Goal: Task Accomplishment & Management: Use online tool/utility

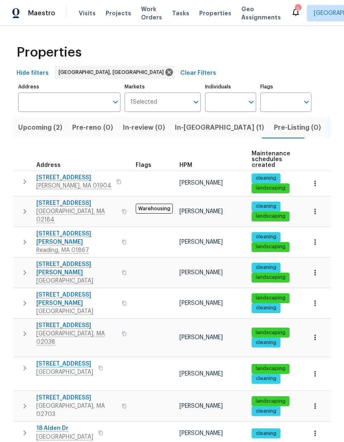
click at [185, 130] on span "In-[GEOGRAPHIC_DATA] (1)" at bounding box center [219, 128] width 89 height 12
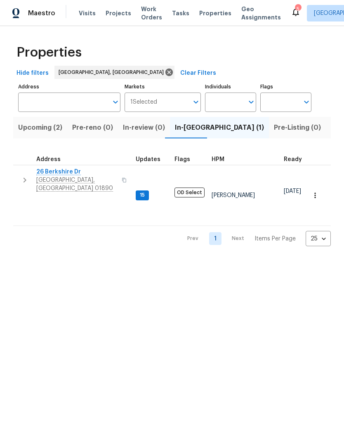
click at [61, 176] on span "26 Berkshire Dr" at bounding box center [76, 172] width 80 height 8
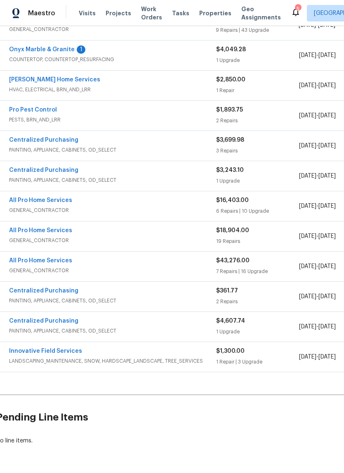
scroll to position [303, 4]
click at [55, 348] on link "Innovative Field Services" at bounding box center [45, 351] width 73 height 6
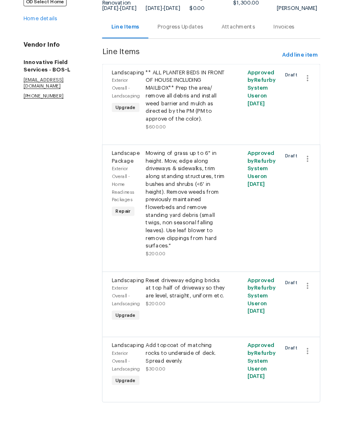
scroll to position [20, 0]
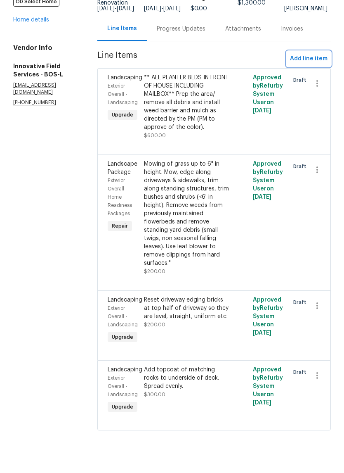
click at [310, 85] on span "Add line item" at bounding box center [309, 90] width 38 height 10
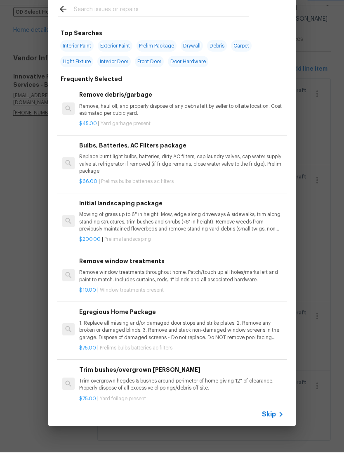
click at [132, 25] on input "text" at bounding box center [161, 31] width 175 height 12
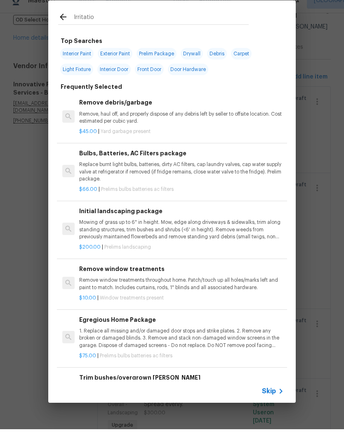
type input "Irritation"
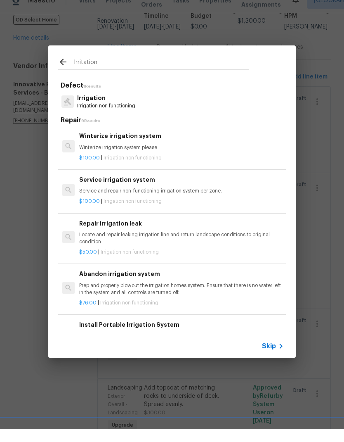
click at [161, 164] on div "$100.00 | Irrigation non functioning" at bounding box center [181, 169] width 205 height 10
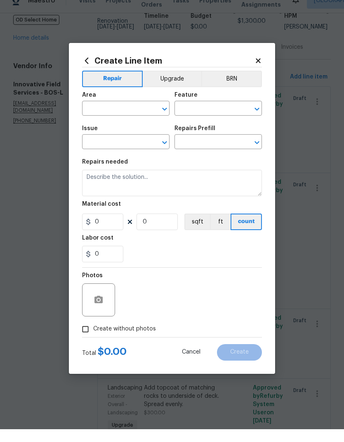
type input "Irrigation"
type input "Winterize irrigation system $100.00"
type textarea "Winterize irrigation system please"
type input "100"
type input "1"
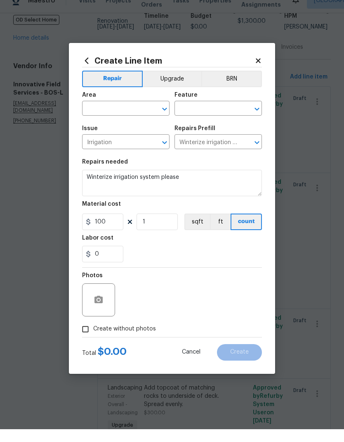
scroll to position [33, 0]
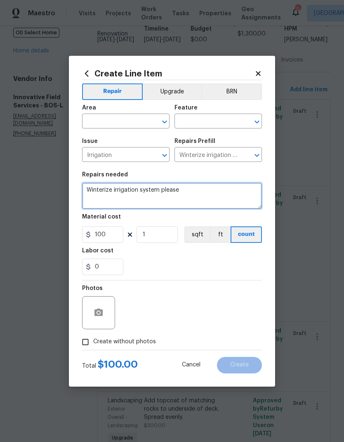
click at [86, 192] on textarea "Winterize irrigation system please" at bounding box center [172, 195] width 180 height 26
type textarea "Test and then Winterize irrigation system please"
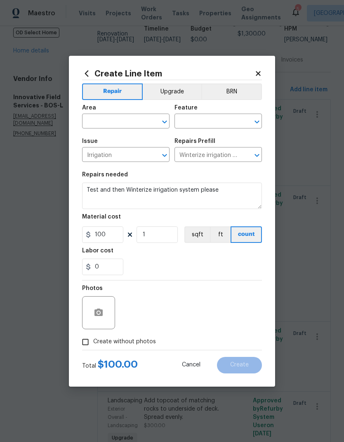
click at [127, 122] on input "text" at bounding box center [114, 122] width 64 height 13
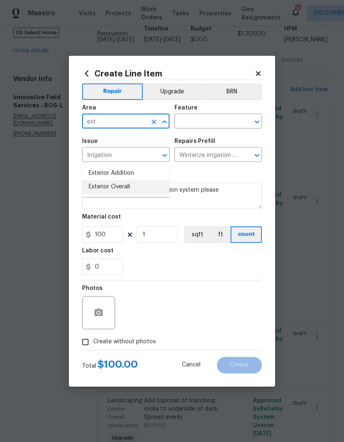
click at [138, 180] on li "Exterior Overall" at bounding box center [125, 187] width 87 height 14
type input "Exterior Overall"
click at [216, 117] on input "text" at bounding box center [207, 122] width 64 height 13
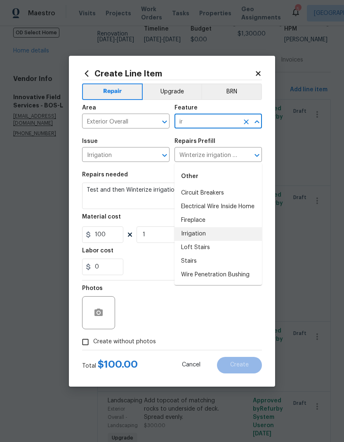
click at [208, 227] on li "Irrigation" at bounding box center [218, 234] width 87 height 14
type input "Irrigation"
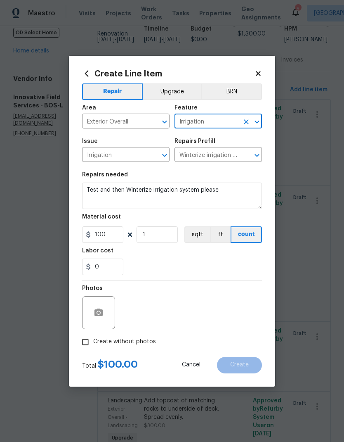
click at [159, 263] on div "0" at bounding box center [172, 266] width 180 height 17
click at [111, 234] on input "100" at bounding box center [102, 234] width 41 height 17
type input "200"
click at [162, 256] on div "Labor cost" at bounding box center [172, 253] width 180 height 11
click at [91, 343] on input "Create without photos" at bounding box center [86, 342] width 16 height 16
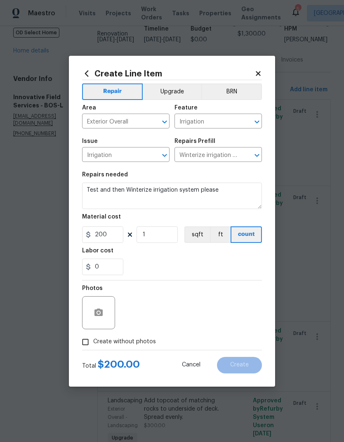
checkbox input "true"
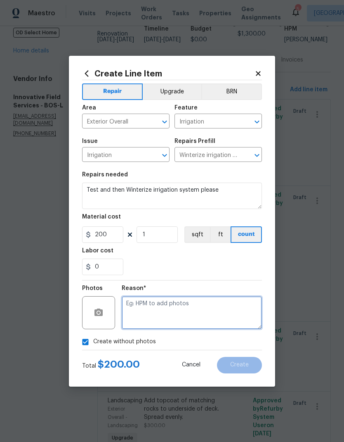
click at [175, 321] on textarea at bounding box center [192, 312] width 140 height 33
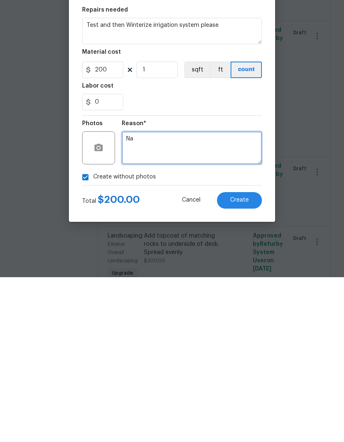
type textarea "Na"
click at [242, 357] on button "Create" at bounding box center [239, 365] width 45 height 17
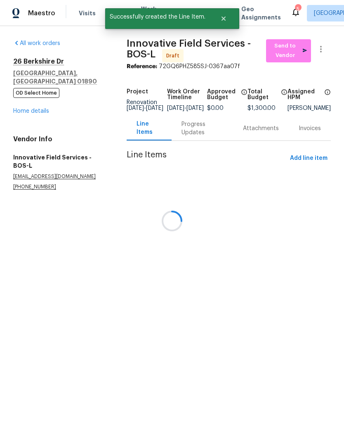
scroll to position [0, 0]
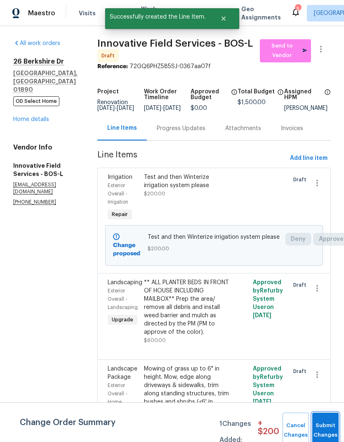
click at [325, 425] on button "Submit Changes" at bounding box center [325, 429] width 26 height 35
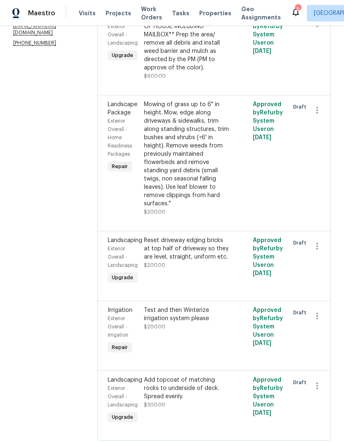
scroll to position [158, 0]
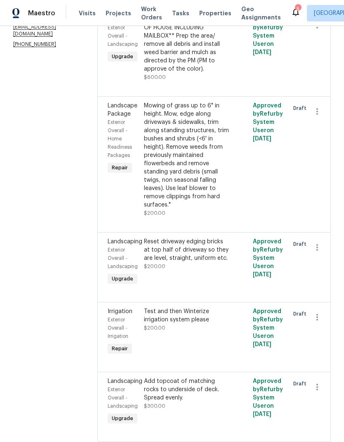
click at [170, 320] on div "Test and then Winterize irrigation system please" at bounding box center [187, 315] width 86 height 17
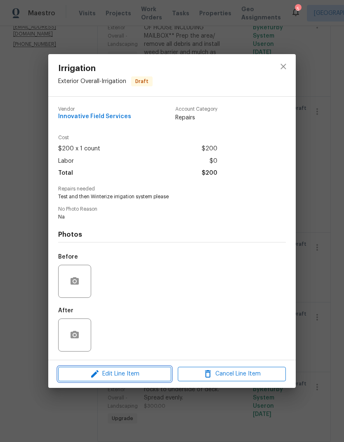
click at [147, 374] on span "Edit Line Item" at bounding box center [115, 374] width 108 height 10
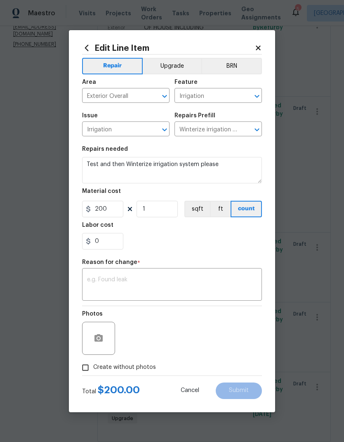
click at [181, 61] on button "Upgrade" at bounding box center [172, 66] width 59 height 17
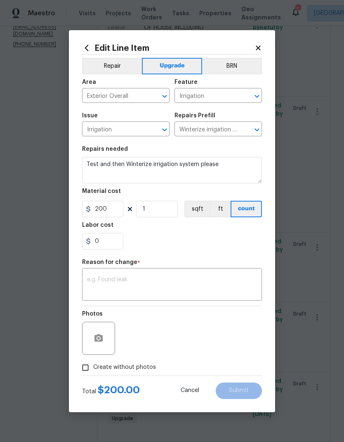
click at [91, 368] on input "Create without photos" at bounding box center [86, 367] width 16 height 16
checkbox input "true"
click at [158, 288] on textarea at bounding box center [172, 285] width 170 height 17
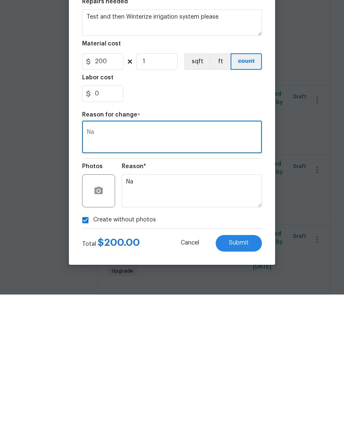
type textarea "Na"
click at [247, 387] on span "Submit" at bounding box center [239, 390] width 20 height 6
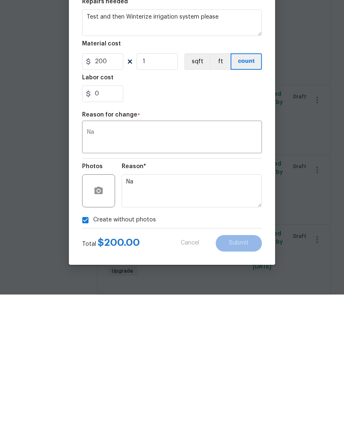
scroll to position [33, 0]
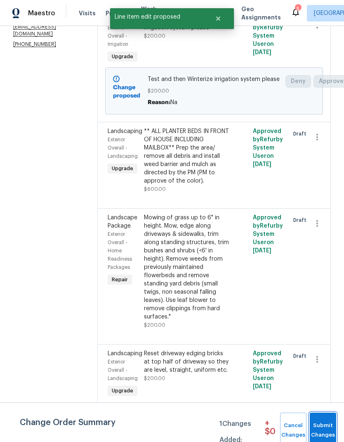
click at [323, 431] on span "Submit Changes" at bounding box center [323, 430] width 18 height 19
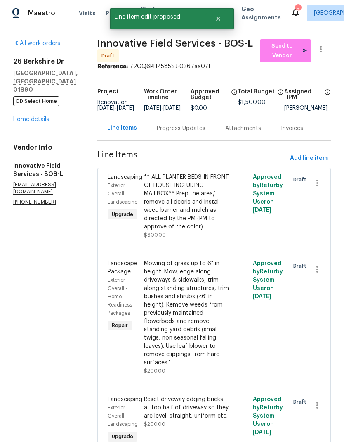
scroll to position [0, 0]
click at [40, 116] on link "Home details" at bounding box center [31, 119] width 36 height 6
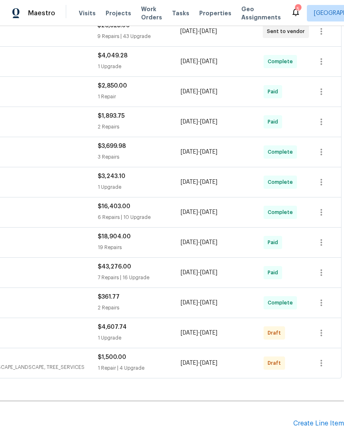
scroll to position [298, 122]
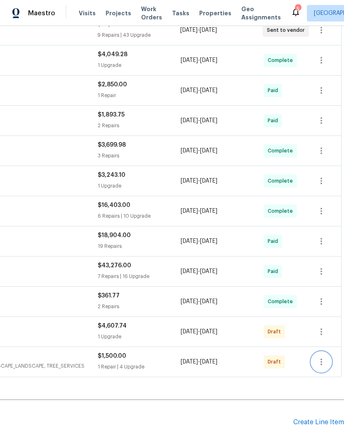
click at [323, 357] on icon "button" at bounding box center [322, 362] width 10 height 10
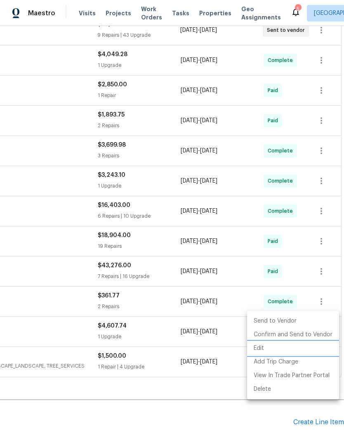
click at [272, 348] on li "Edit" at bounding box center [293, 348] width 92 height 14
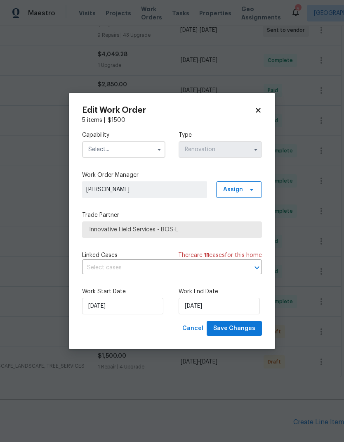
click at [121, 146] on input "text" at bounding box center [123, 149] width 83 height 17
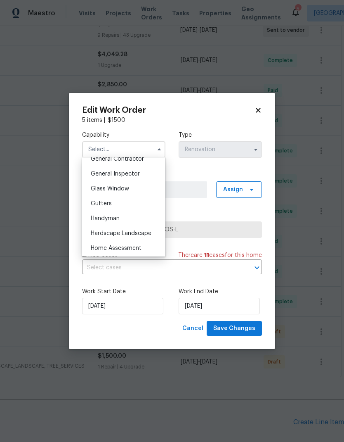
scroll to position [405, 0]
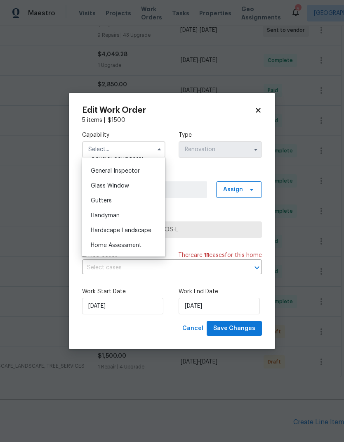
click at [140, 230] on span "Hardscape Landscape" at bounding box center [121, 230] width 61 height 6
type input "Hardscape Landscape"
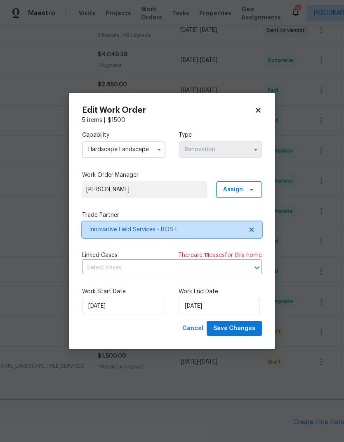
click at [154, 227] on span "Innovative Field Services - BOS-L" at bounding box center [166, 229] width 154 height 8
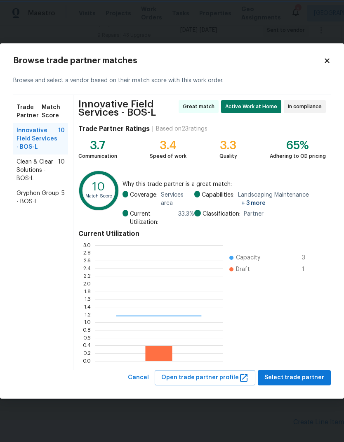
scroll to position [116, 128]
